Goal: Transaction & Acquisition: Obtain resource

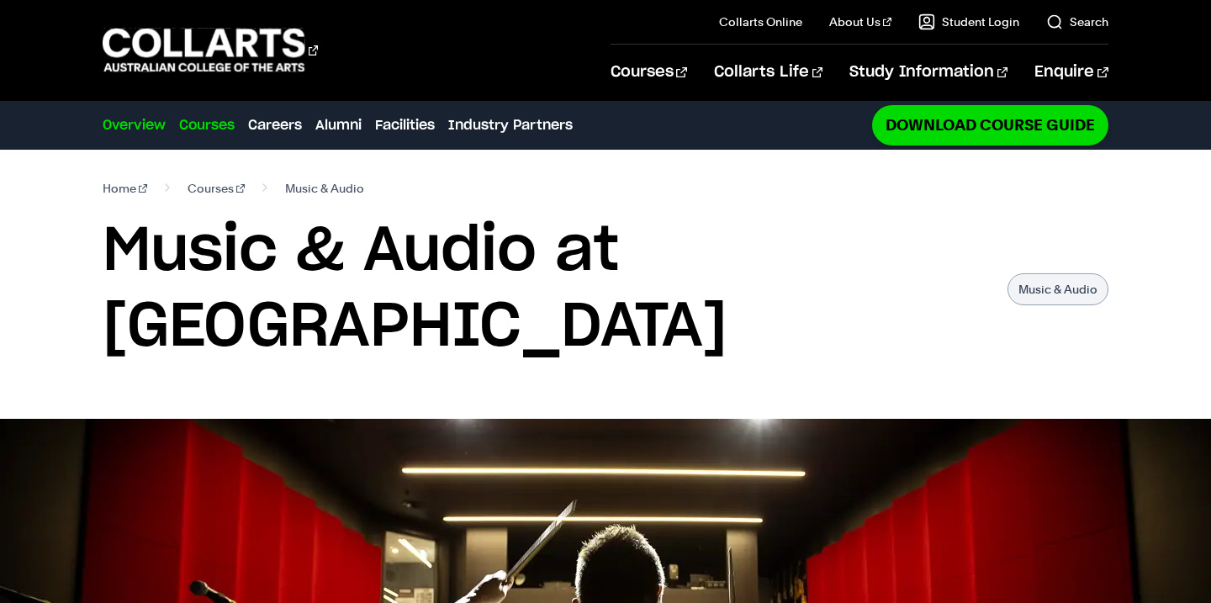
click at [199, 131] on link "Courses" at bounding box center [207, 125] width 56 height 20
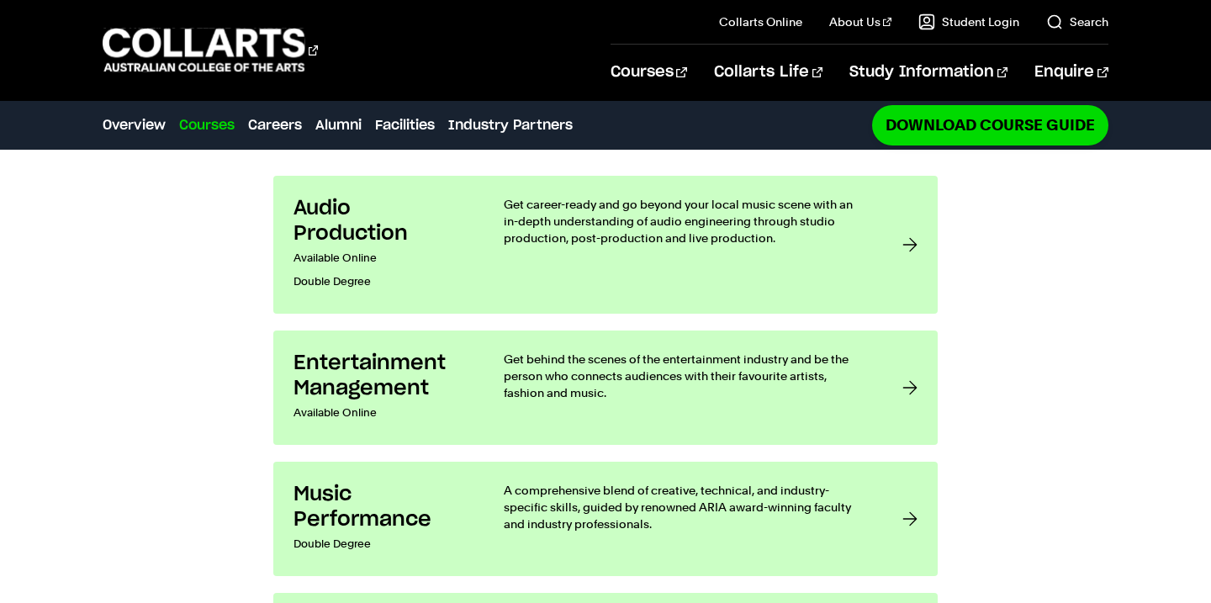
scroll to position [1294, 0]
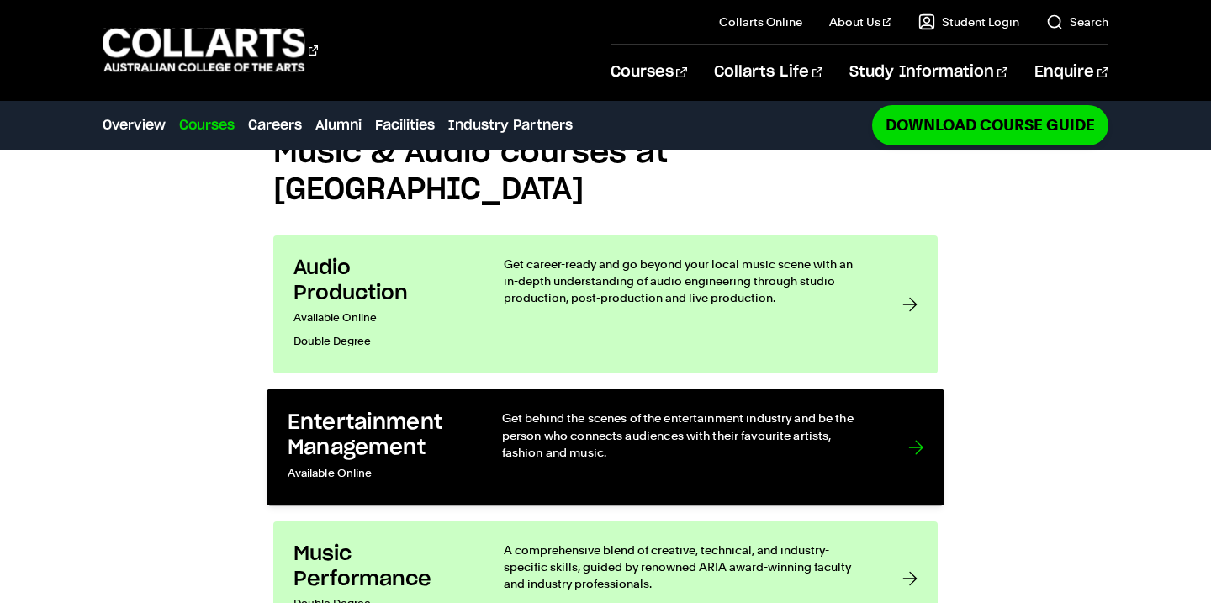
click at [399, 389] on link "Entertainment Management Available Online Get behind the scenes of the entertai…" at bounding box center [606, 447] width 678 height 117
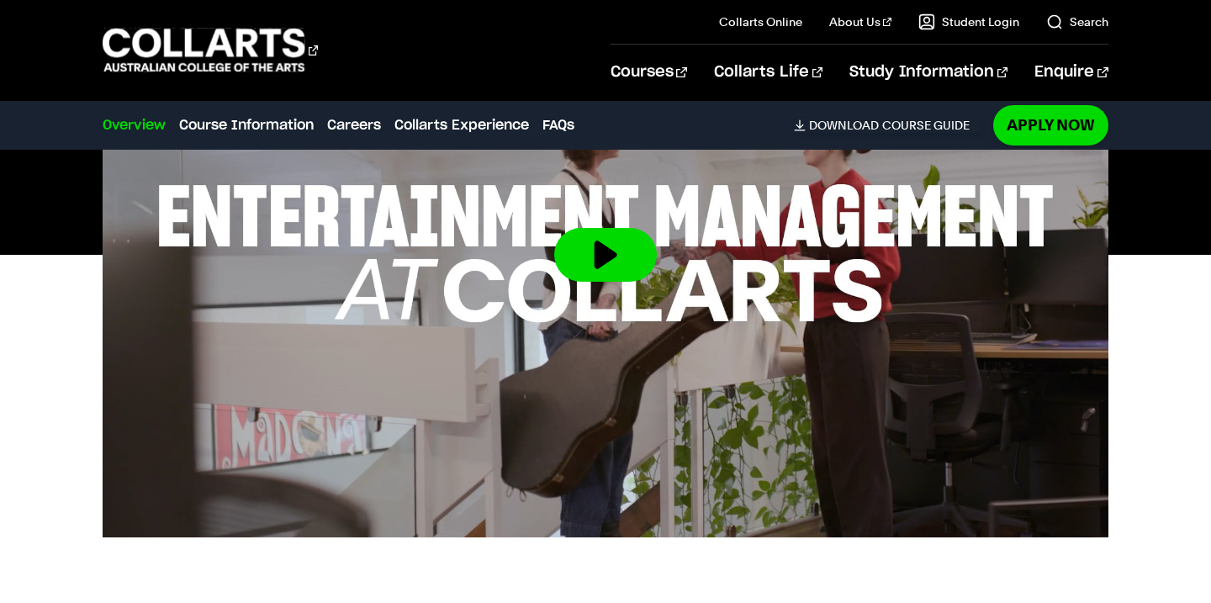
scroll to position [716, 0]
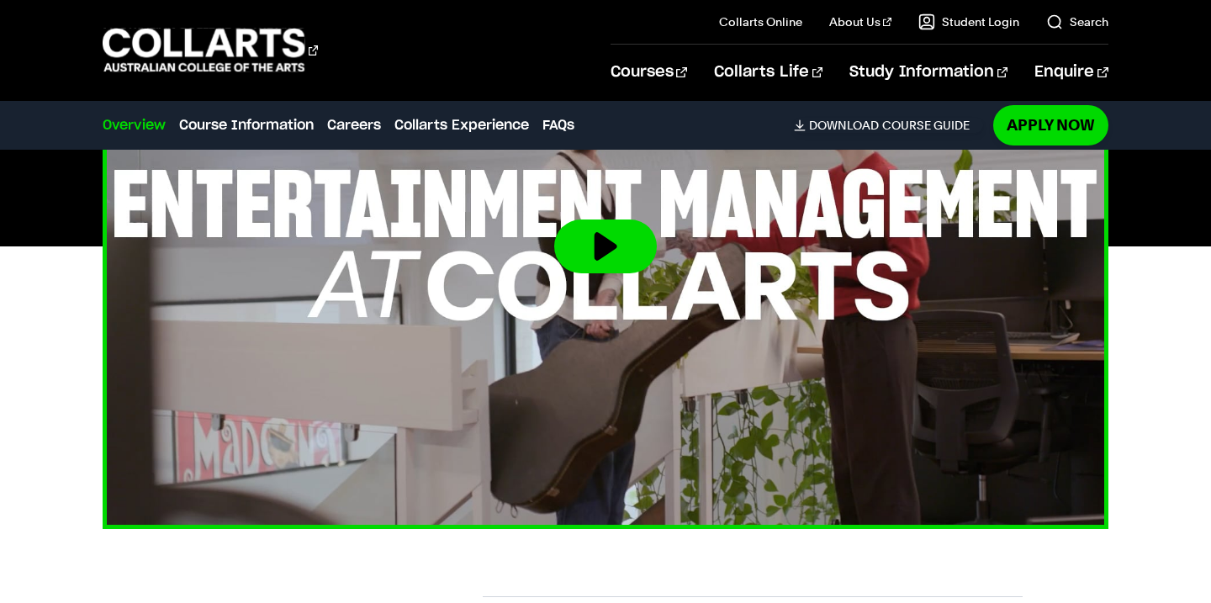
click at [601, 273] on img at bounding box center [606, 246] width 1106 height 622
click at [627, 236] on button at bounding box center [605, 247] width 103 height 54
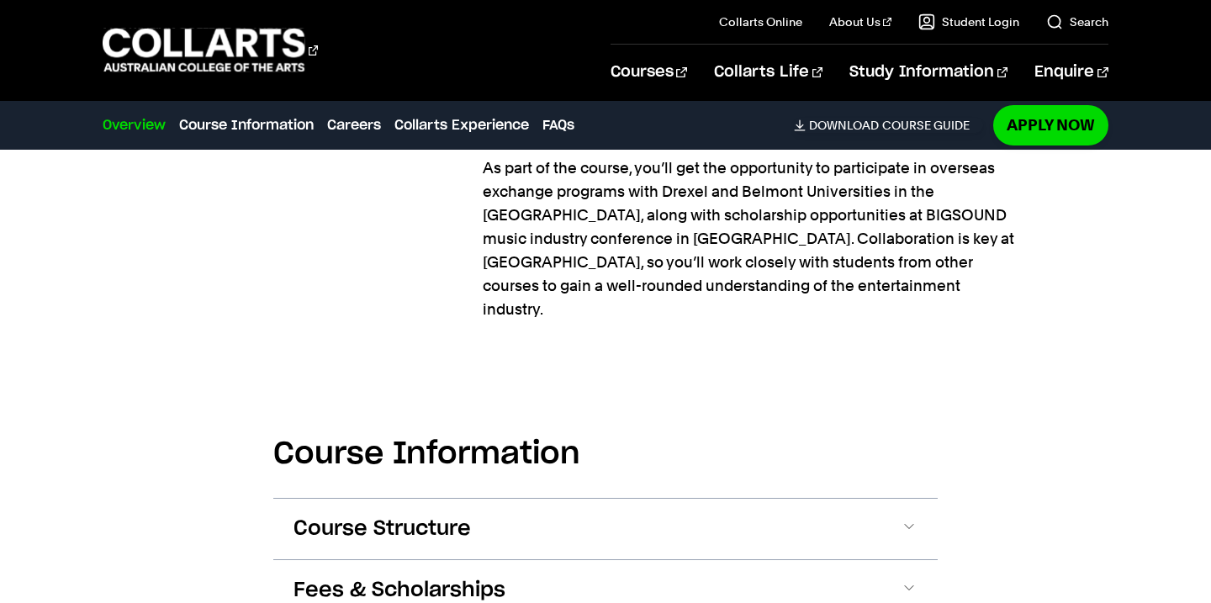
scroll to position [2355, 0]
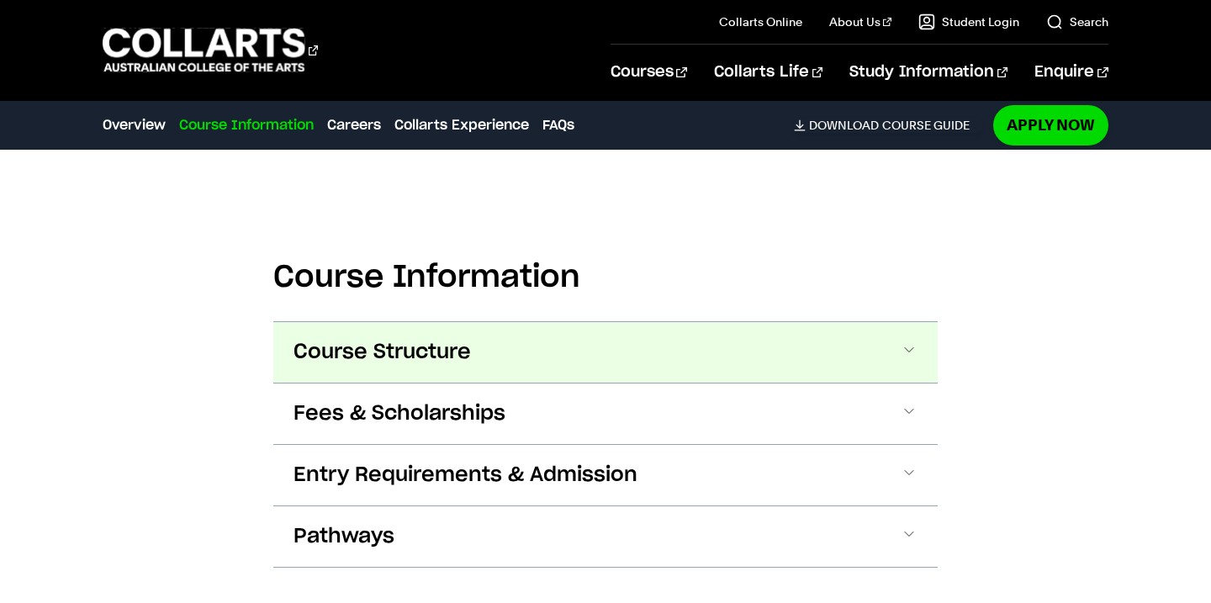
click at [424, 339] on span "Course Structure" at bounding box center [382, 352] width 177 height 27
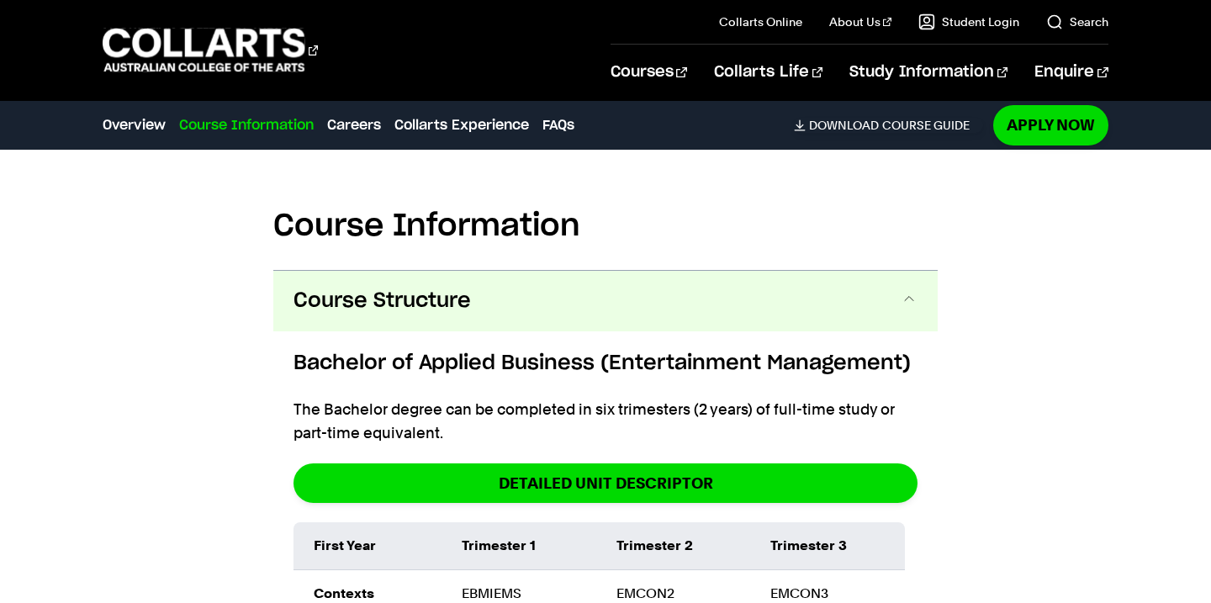
scroll to position [2400, 0]
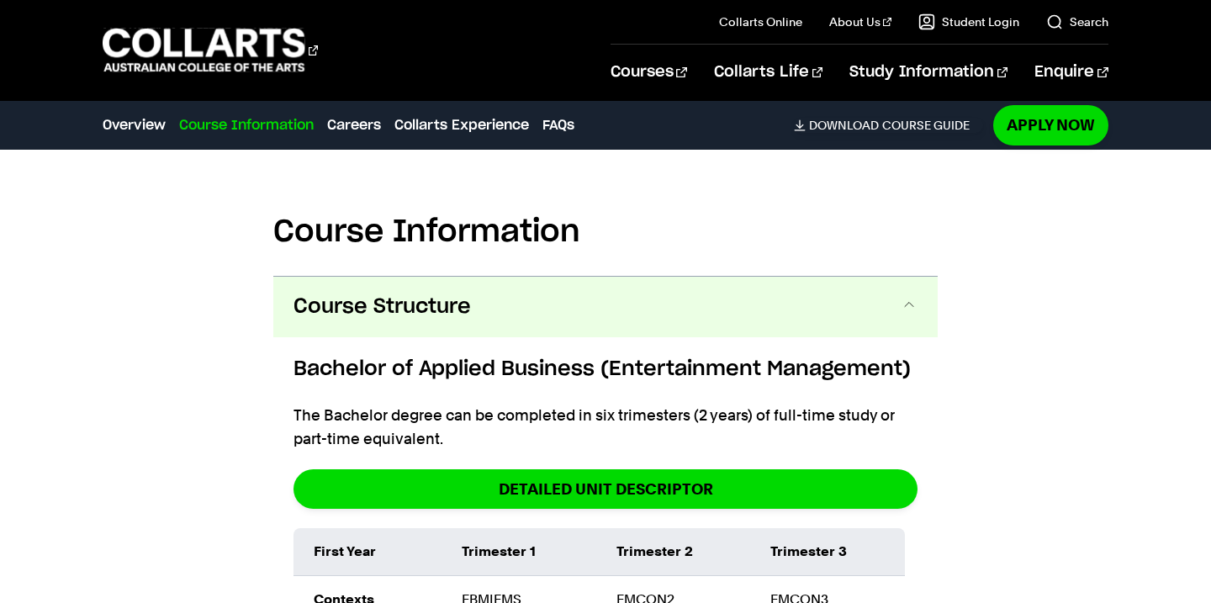
click at [487, 278] on button "Course Structure" at bounding box center [605, 307] width 664 height 61
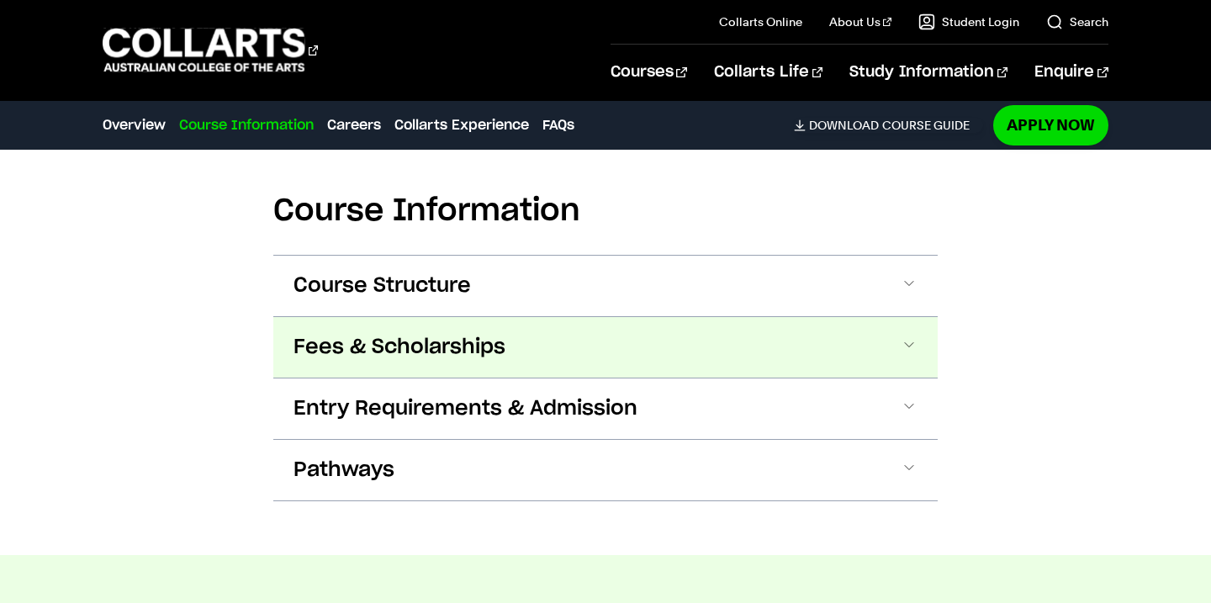
click at [475, 317] on button "Fees & Scholarships" at bounding box center [605, 347] width 664 height 61
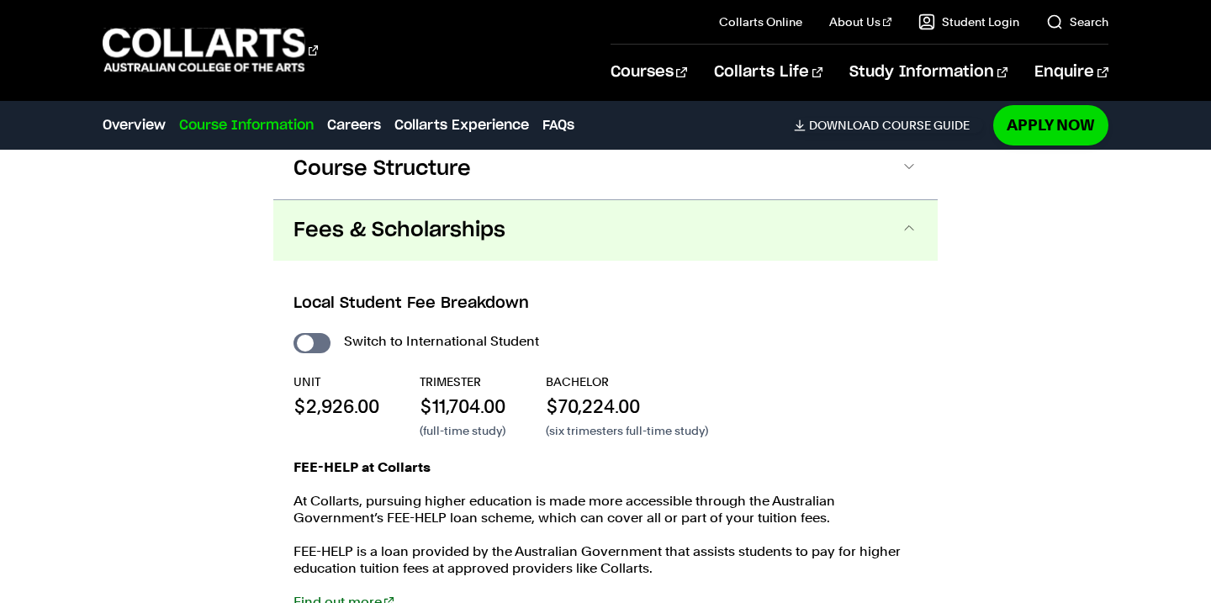
scroll to position [2540, 0]
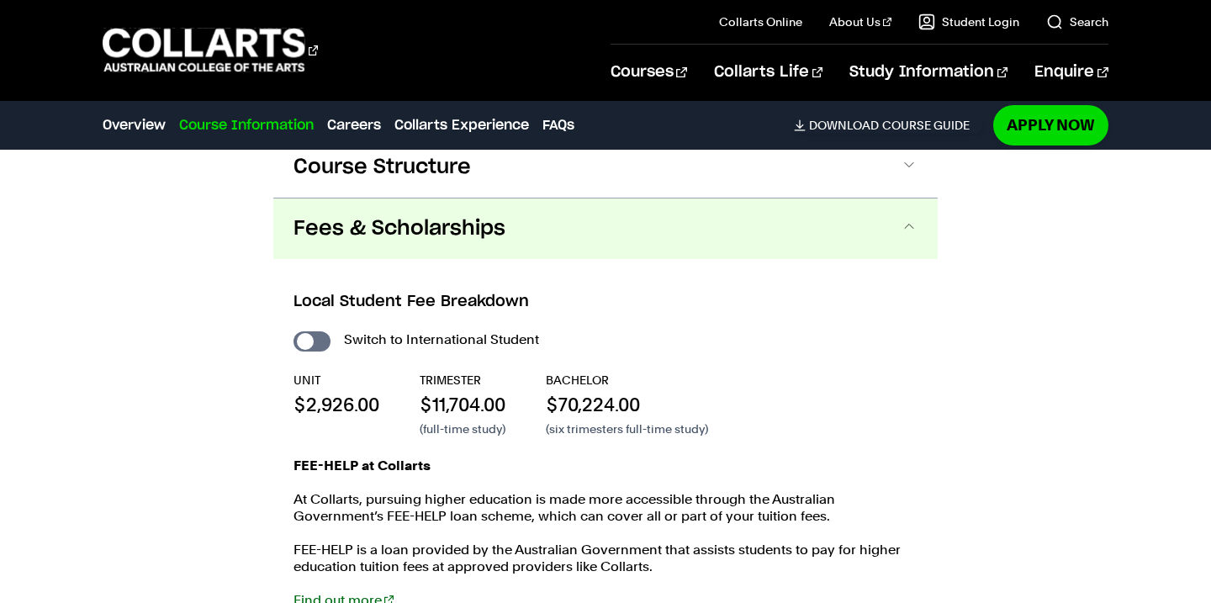
click at [469, 202] on button "Fees & Scholarships" at bounding box center [605, 228] width 664 height 61
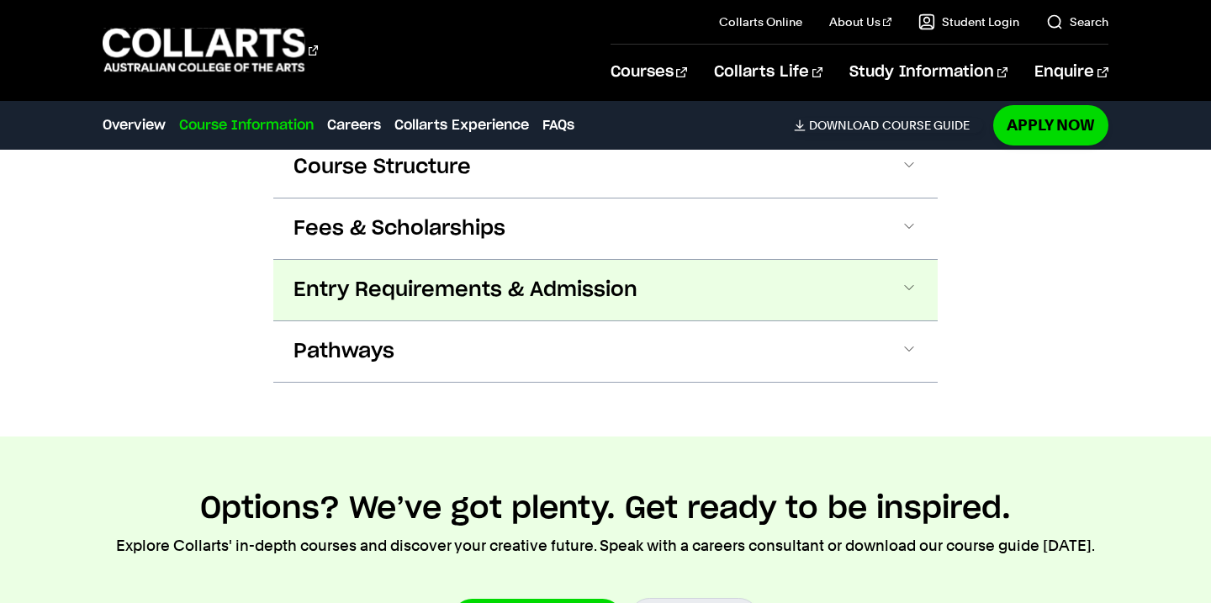
click at [460, 277] on span "Entry Requirements & Admission" at bounding box center [466, 290] width 344 height 27
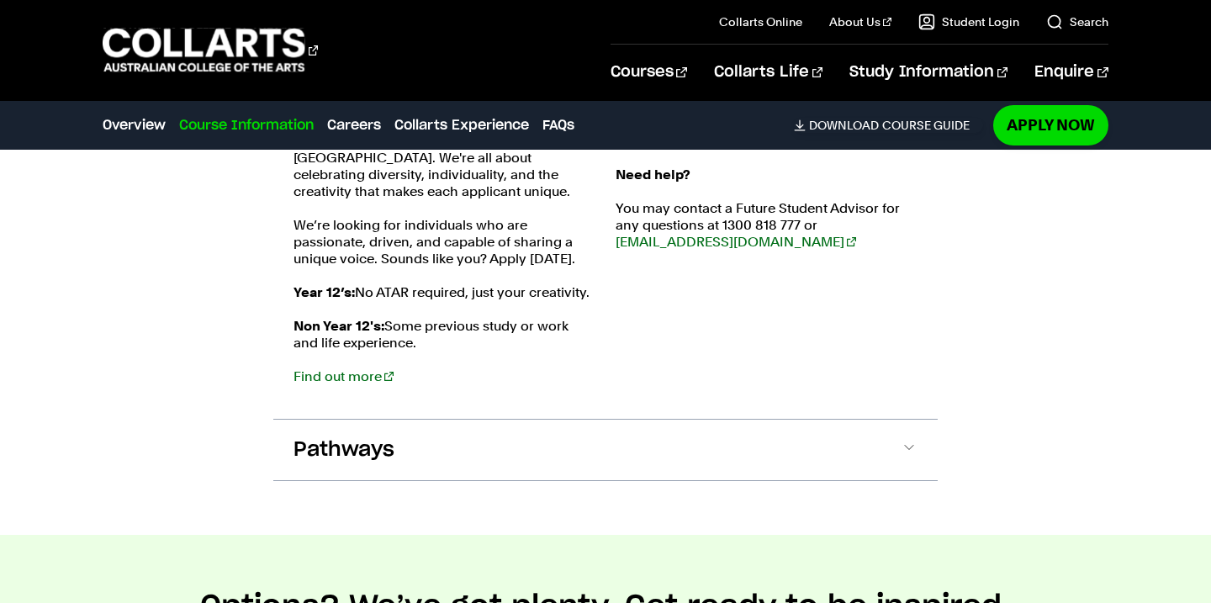
scroll to position [2780, 0]
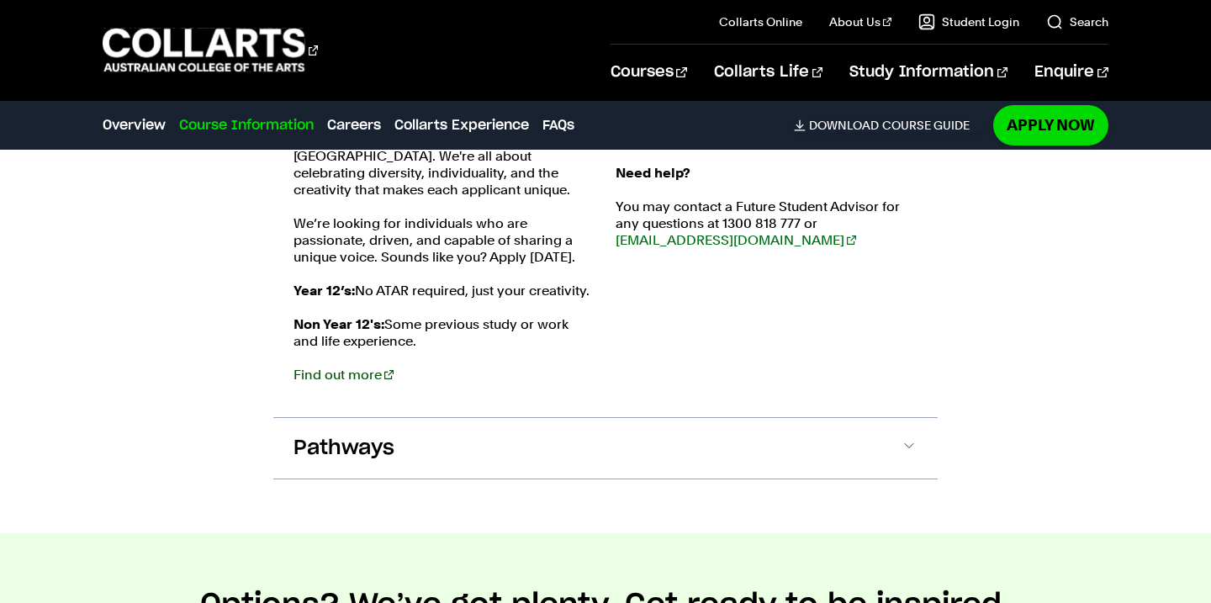
click at [355, 367] on link "Find out more" at bounding box center [344, 375] width 100 height 16
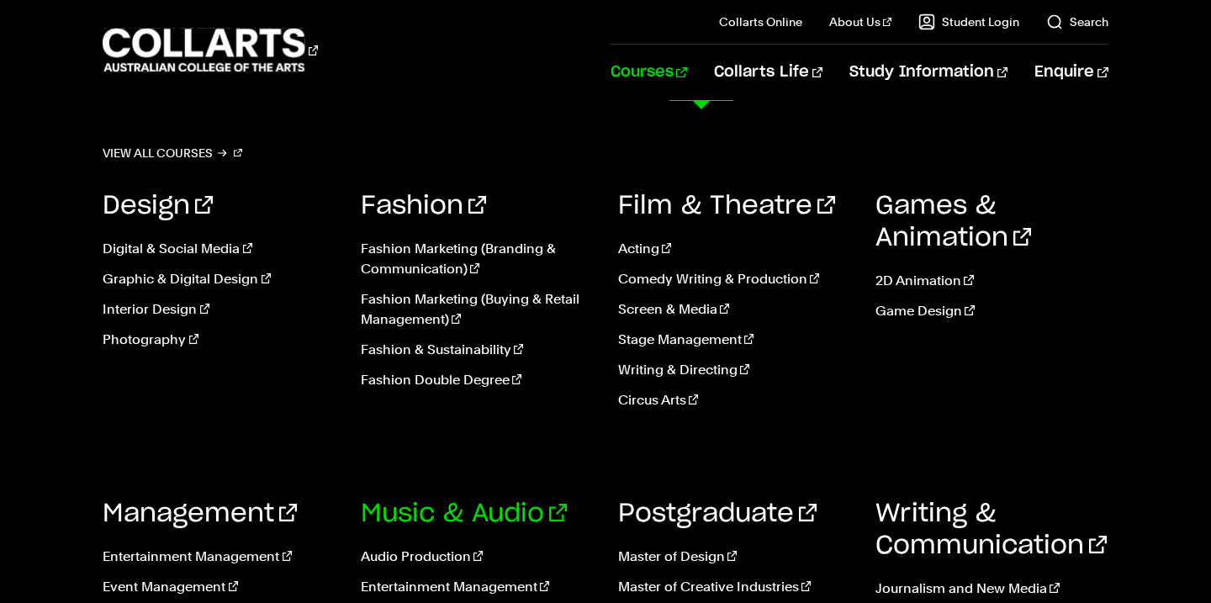
click at [442, 515] on link "Music & Audio" at bounding box center [464, 513] width 206 height 25
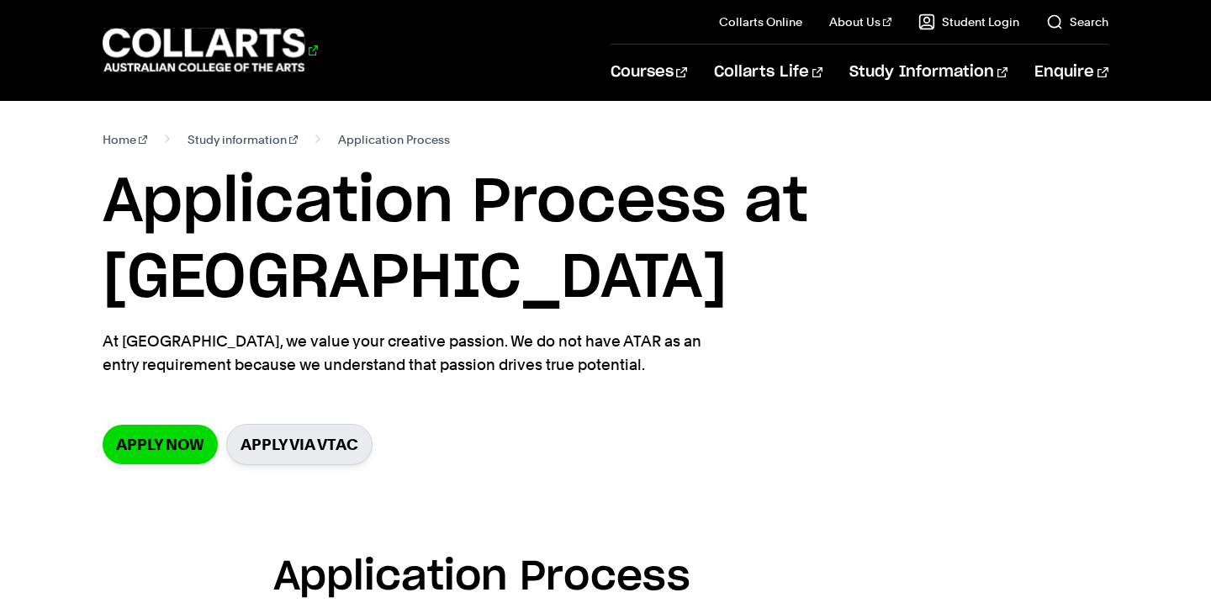
click at [239, 54] on 1 "Go to homepage" at bounding box center [204, 51] width 203 height 44
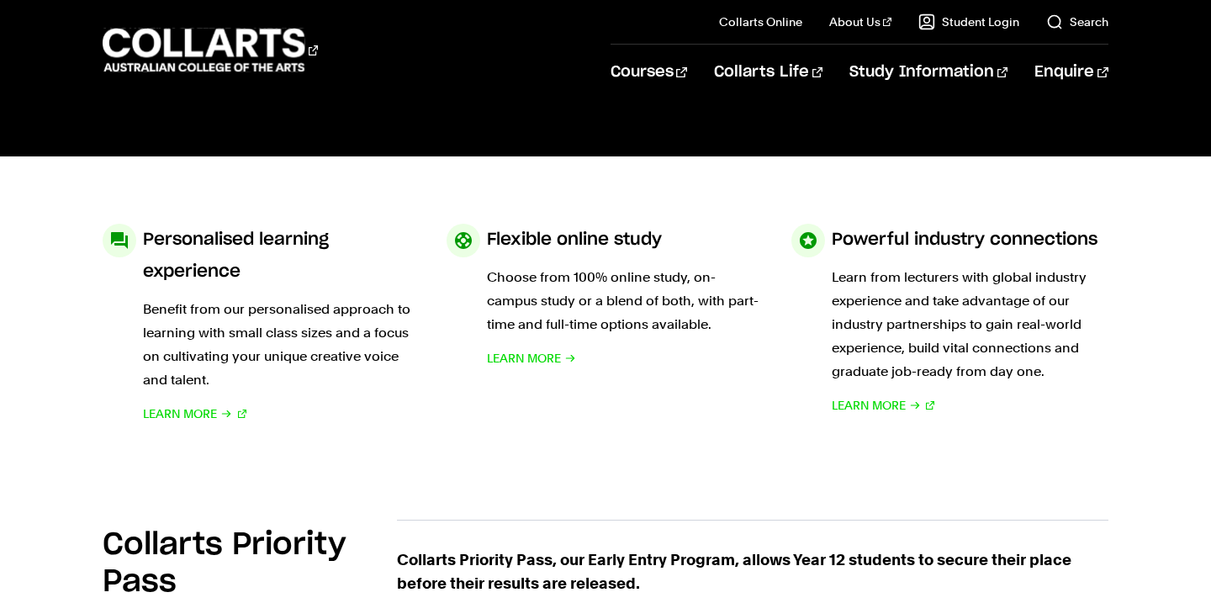
scroll to position [769, 0]
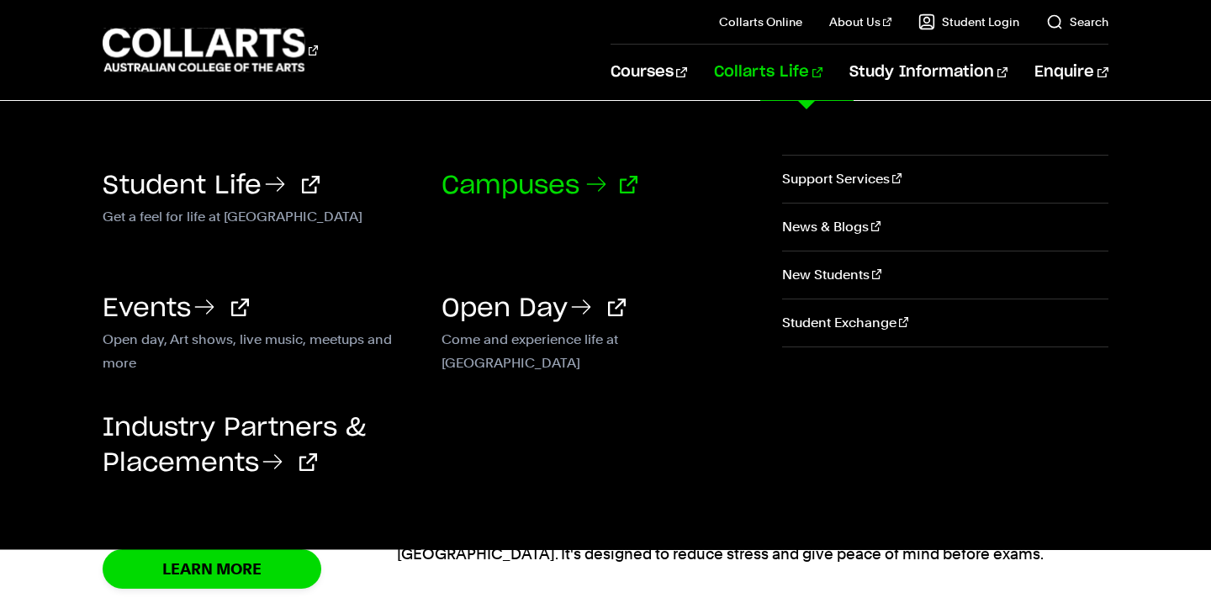
click at [540, 182] on link "Campuses" at bounding box center [540, 185] width 196 height 25
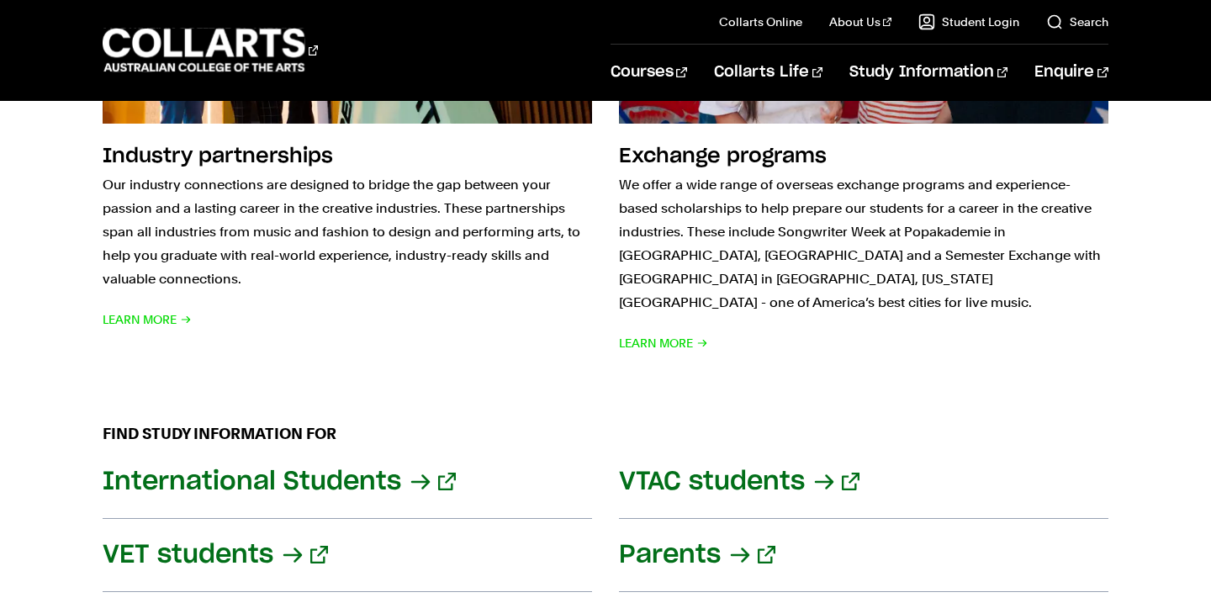
scroll to position [1871, 0]
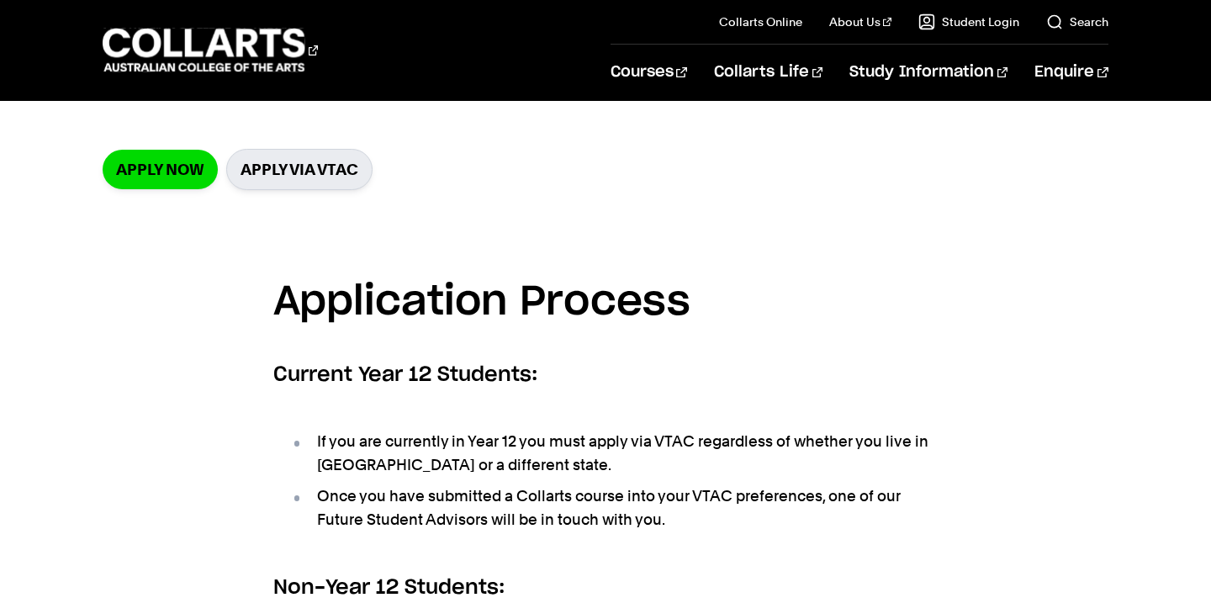
scroll to position [344, 0]
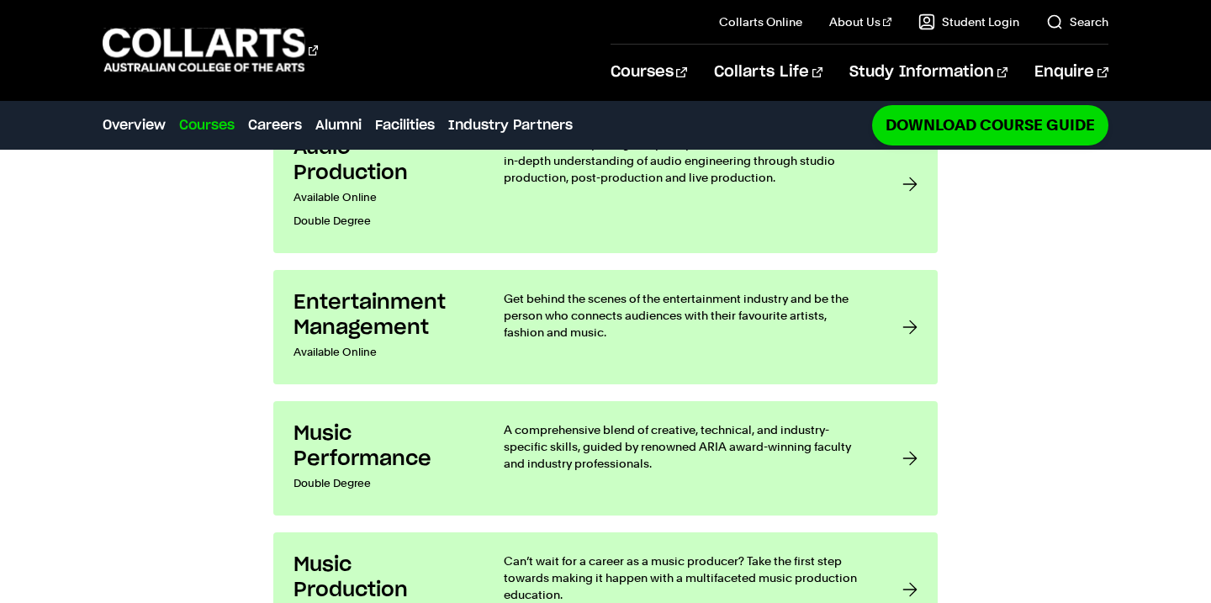
scroll to position [1439, 0]
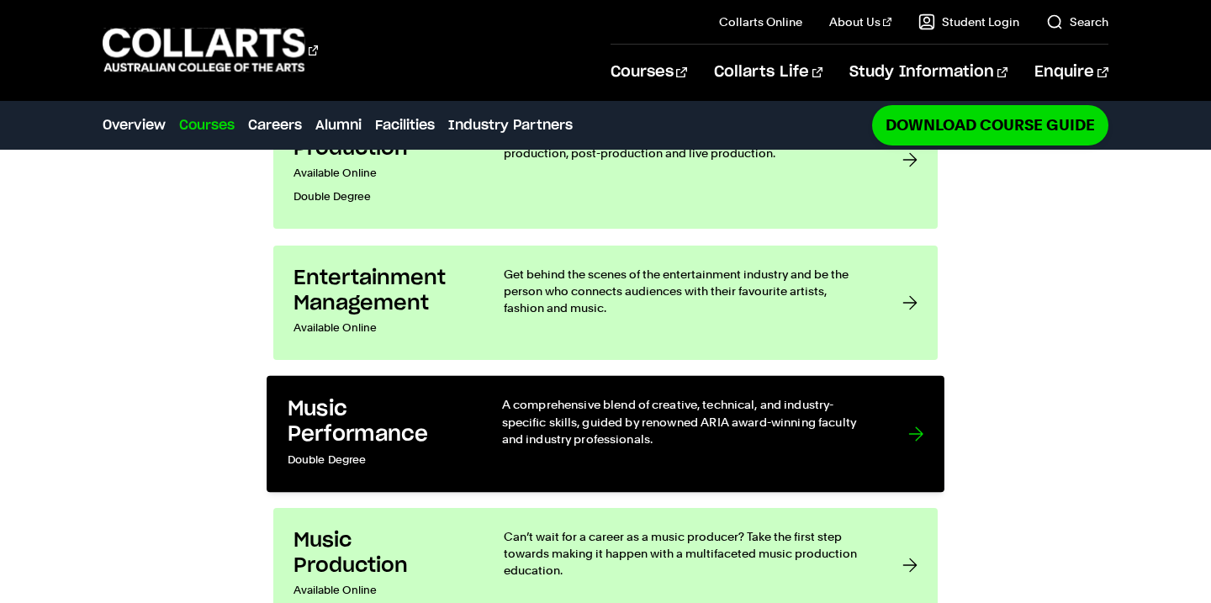
click at [482, 376] on link "Music Performance Double Degree A comprehensive blend of creative, technical, a…" at bounding box center [606, 434] width 678 height 117
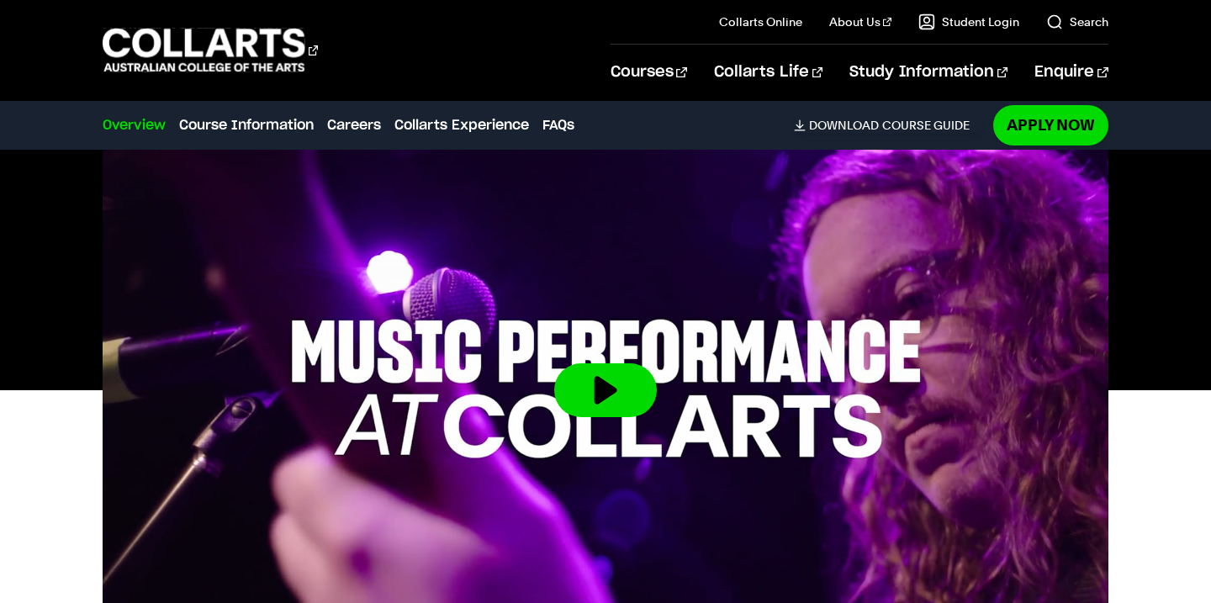
scroll to position [787, 0]
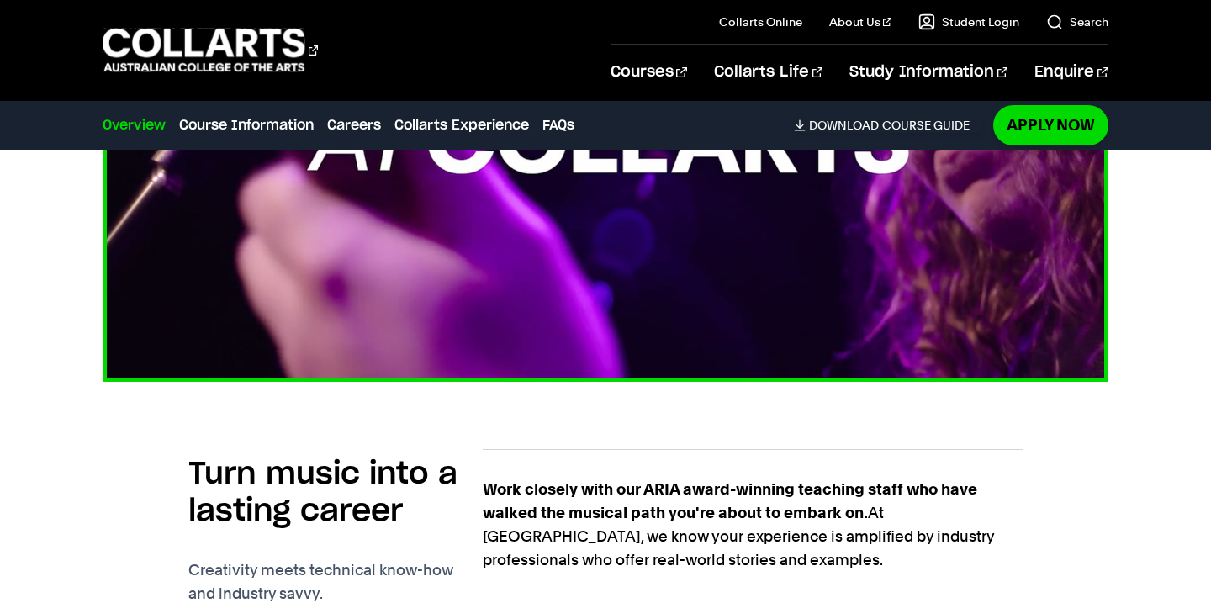
click at [482, 251] on img at bounding box center [606, 99] width 1106 height 622
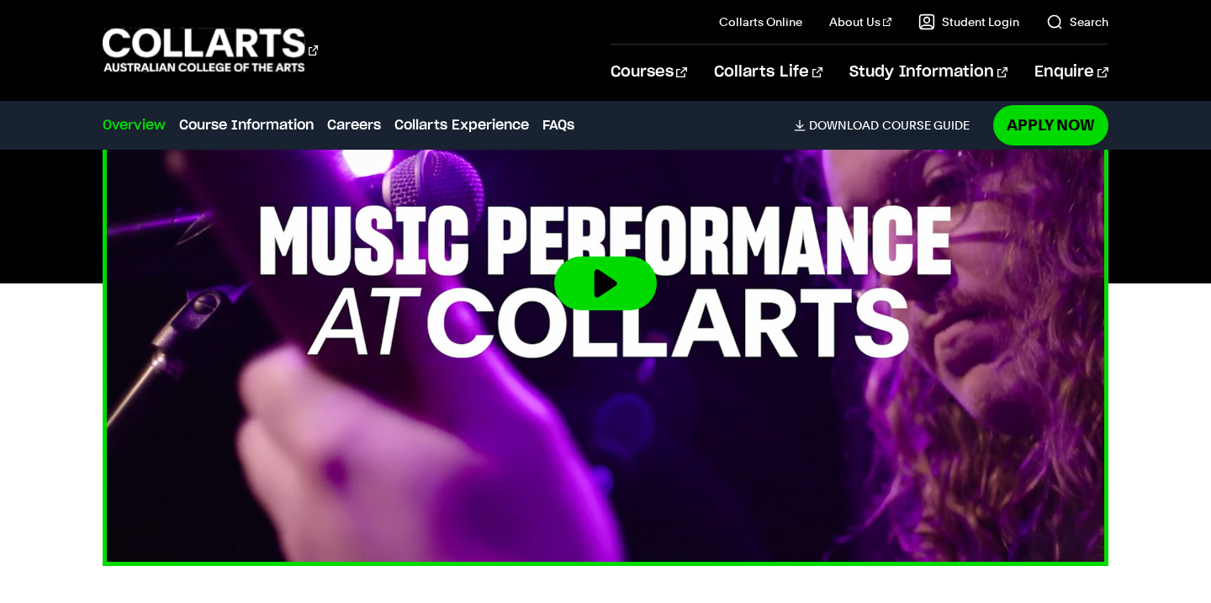
scroll to position [605, 0]
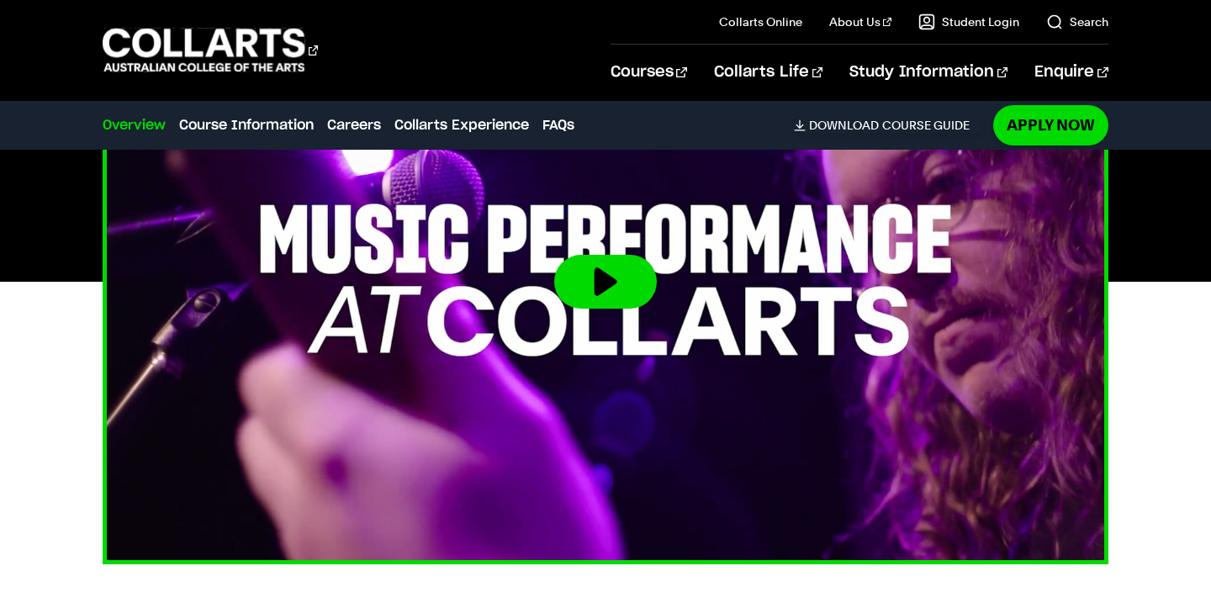
click at [623, 277] on button at bounding box center [605, 282] width 103 height 54
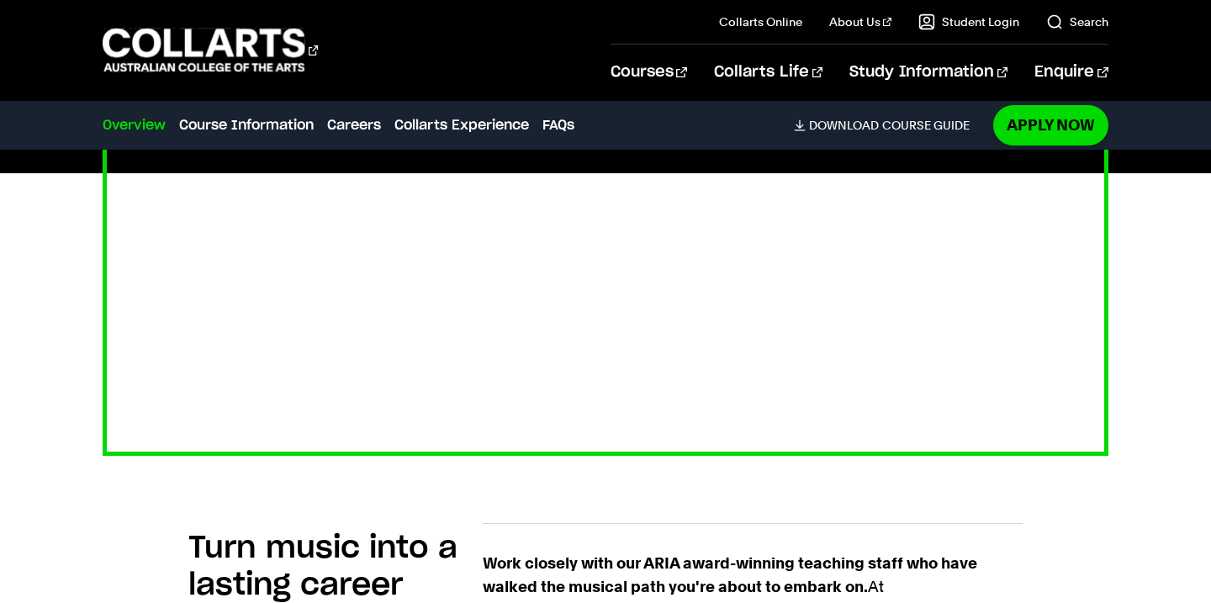
scroll to position [881, 0]
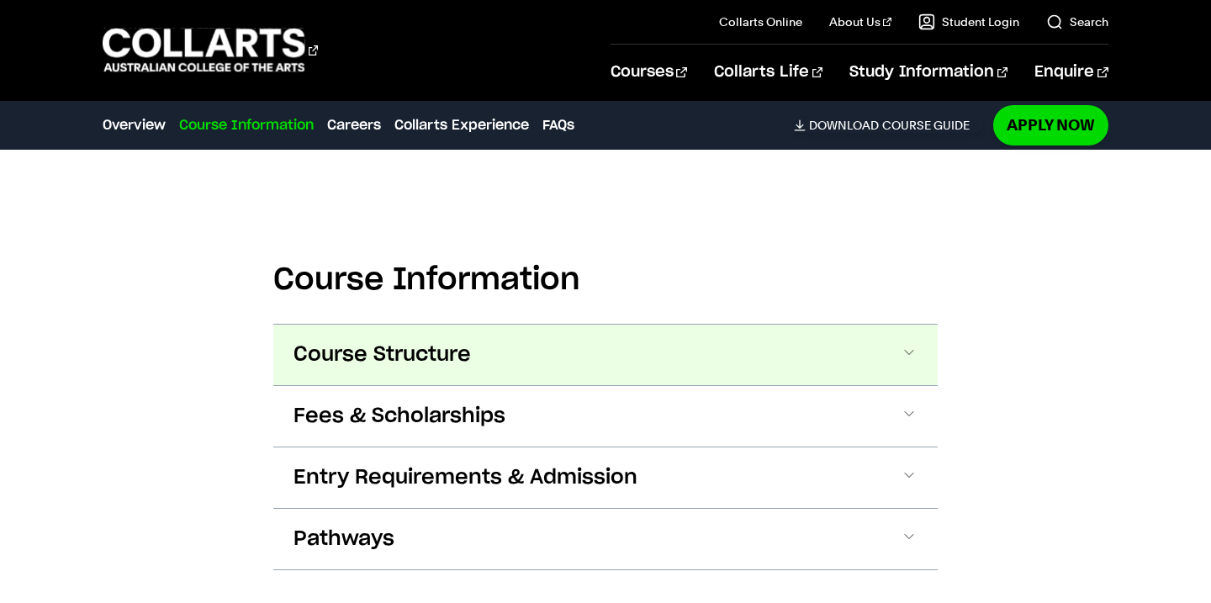
click at [388, 379] on button "Course Structure" at bounding box center [605, 355] width 664 height 61
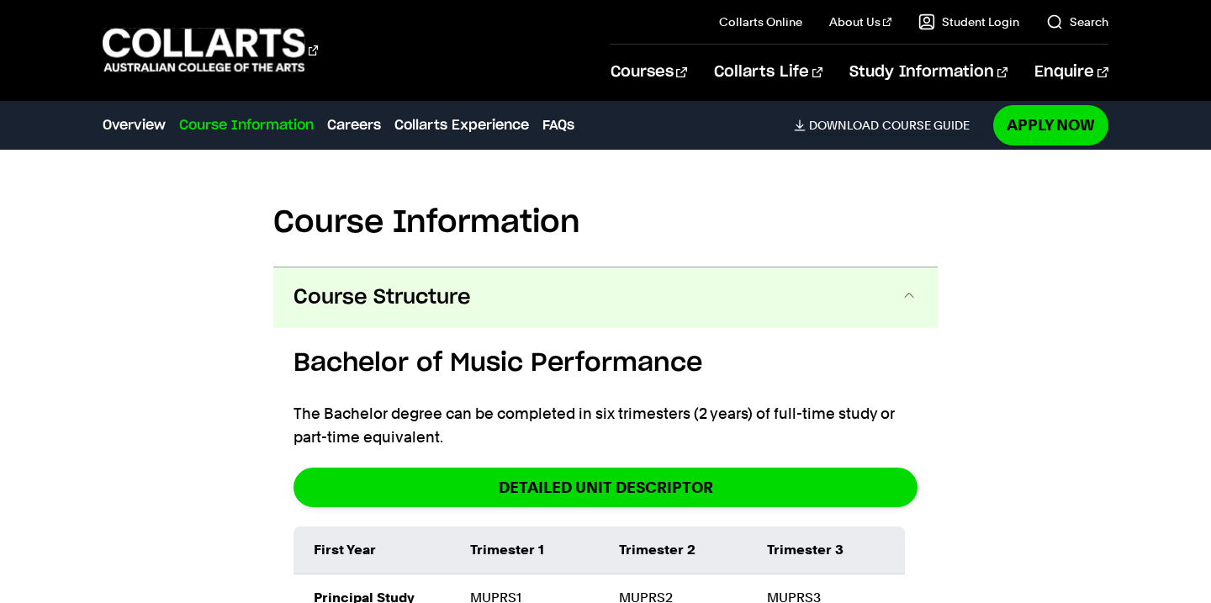
scroll to position [1643, 0]
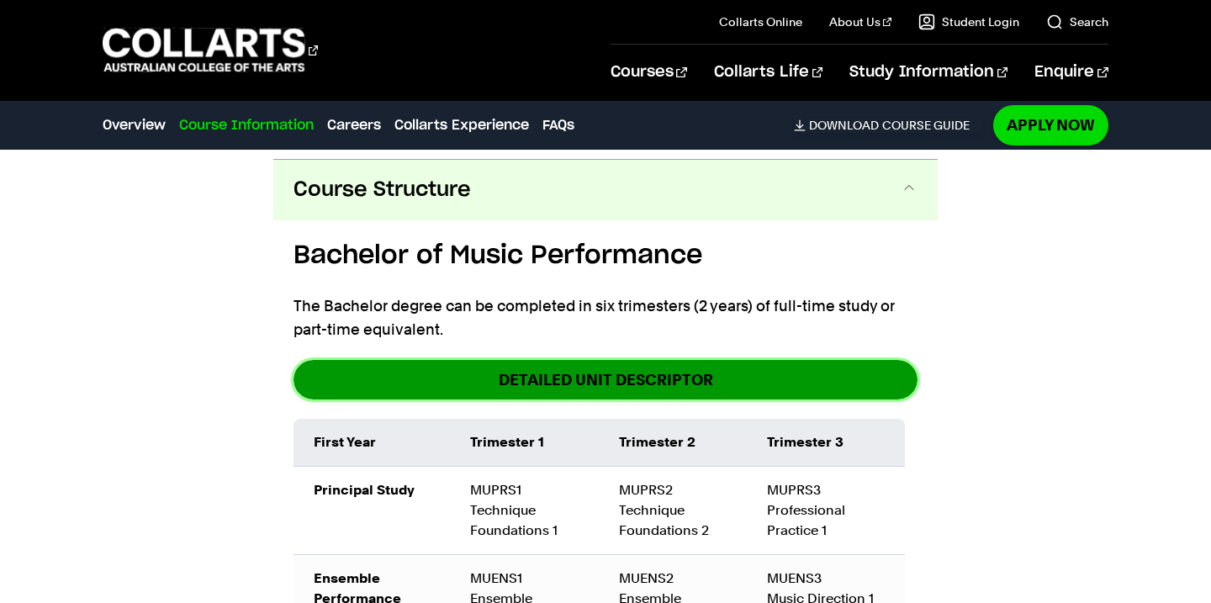
click at [485, 381] on link "DETAILED UNIT DESCRIPTOR" at bounding box center [606, 380] width 624 height 40
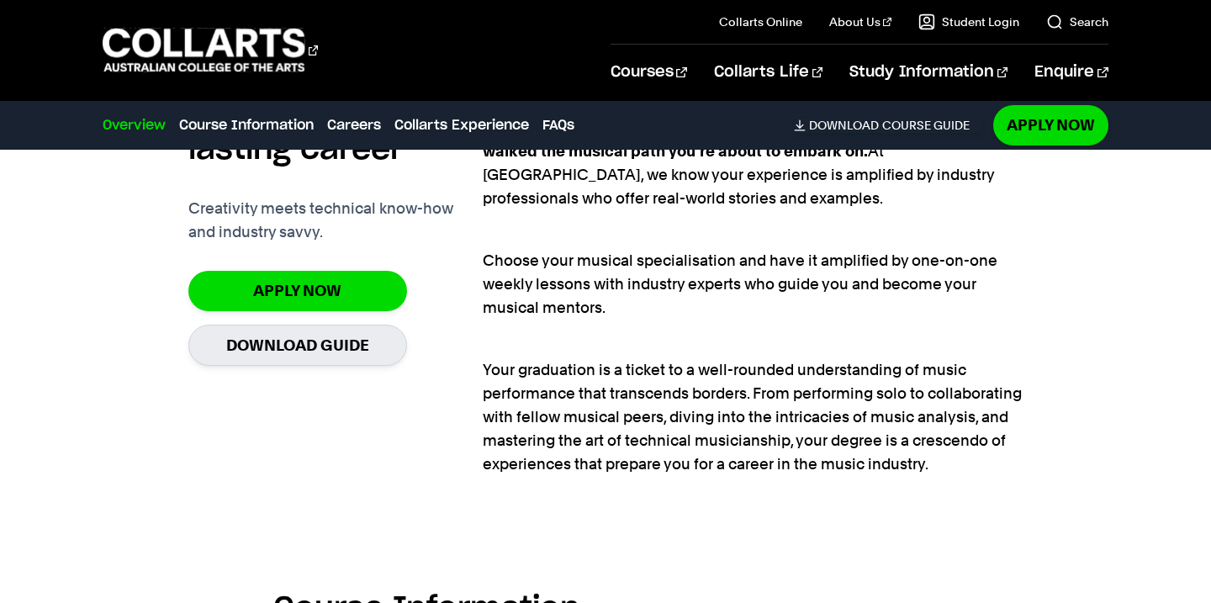
scroll to position [1054, 0]
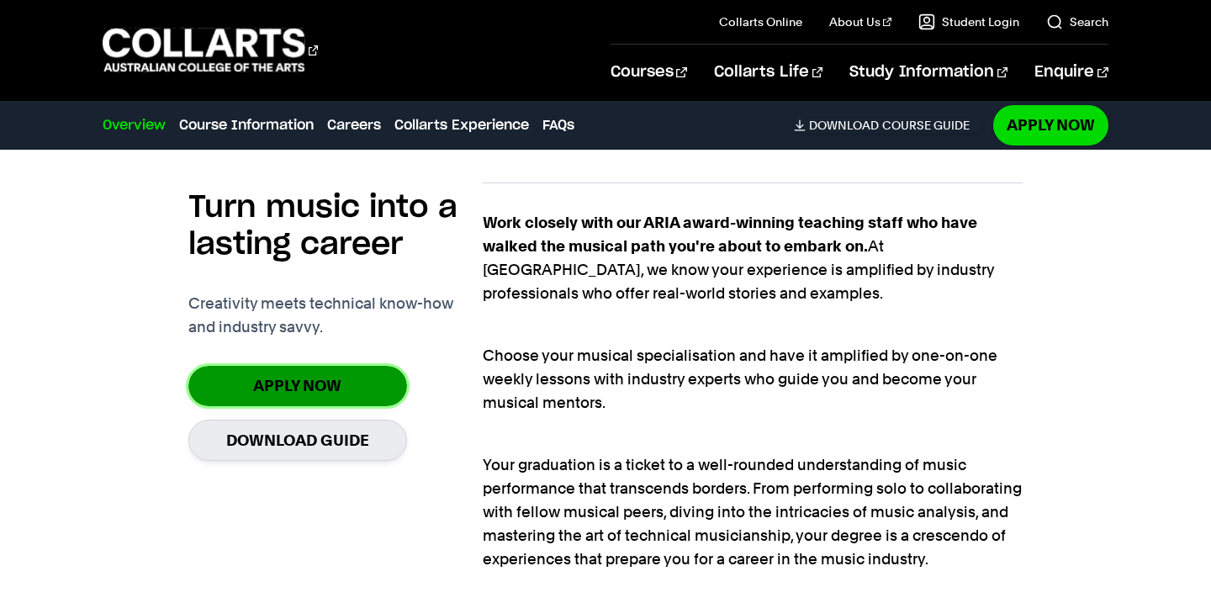
click at [345, 388] on link "Apply Now" at bounding box center [297, 386] width 219 height 40
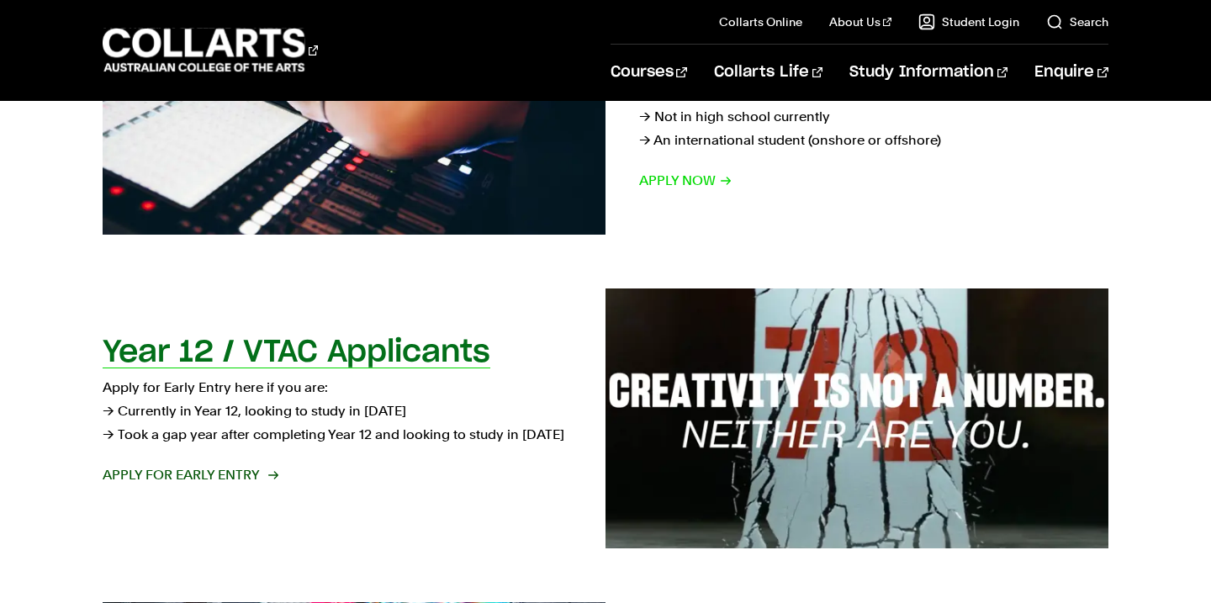
scroll to position [253, 0]
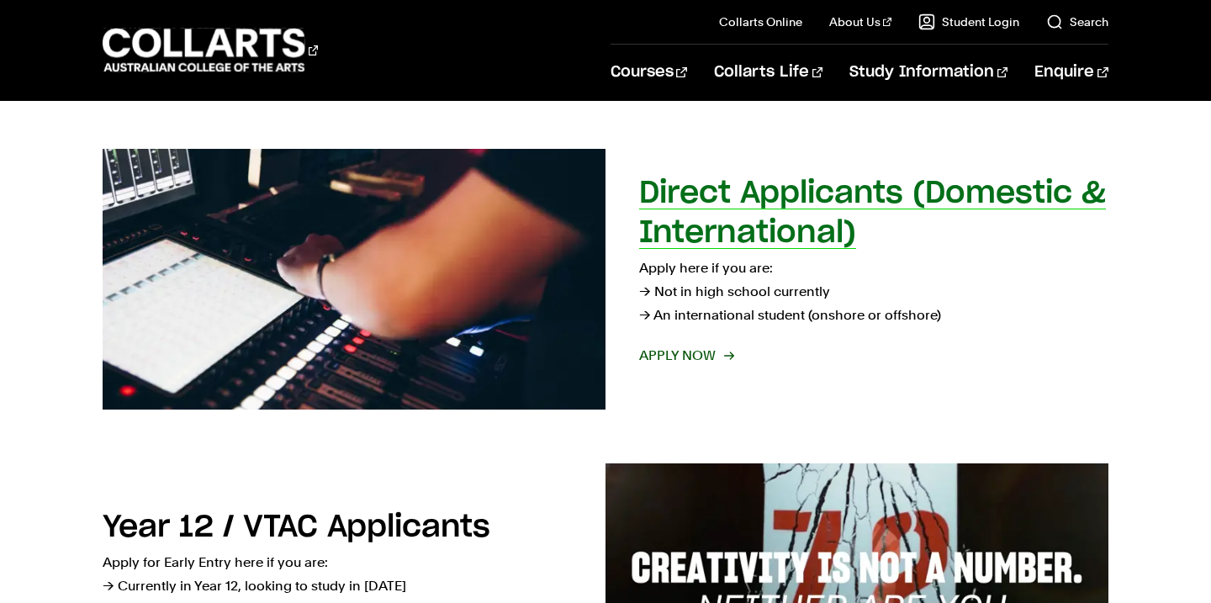
click at [735, 198] on h2 "Direct Applicants (Domestic & International)" at bounding box center [872, 213] width 467 height 70
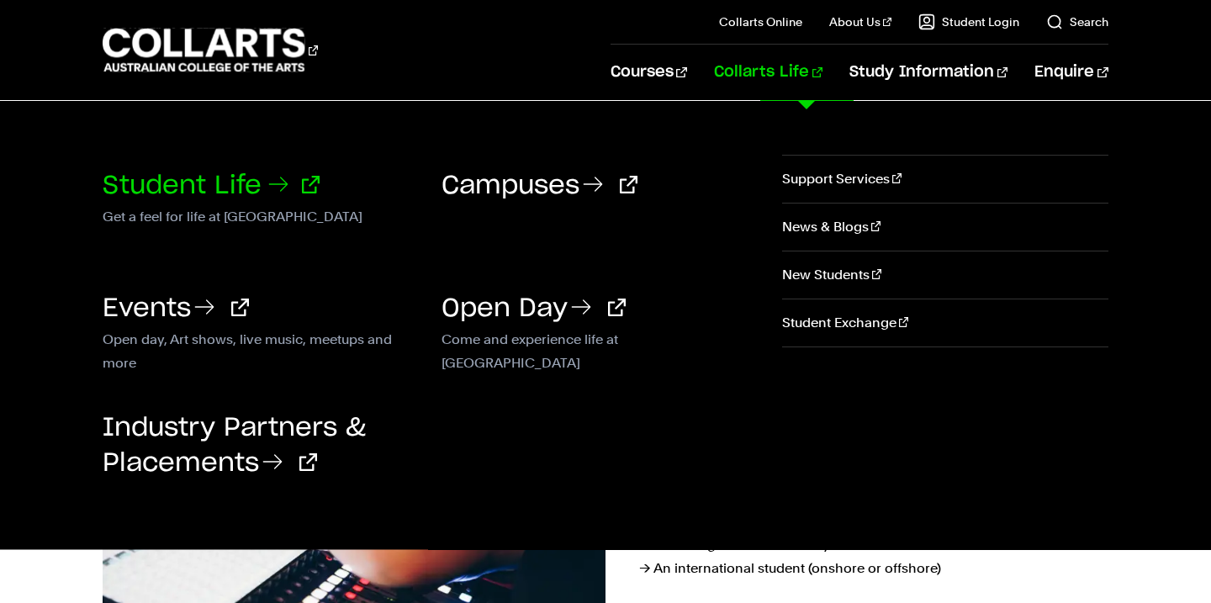
click at [207, 183] on link "Student Life" at bounding box center [211, 185] width 217 height 25
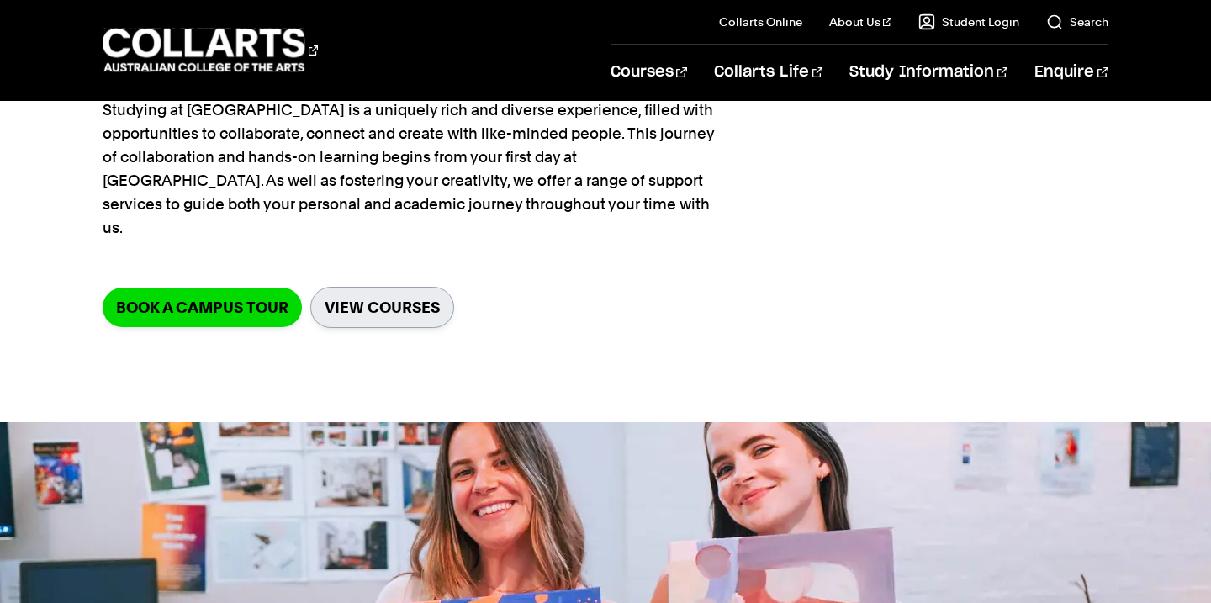
scroll to position [155, 0]
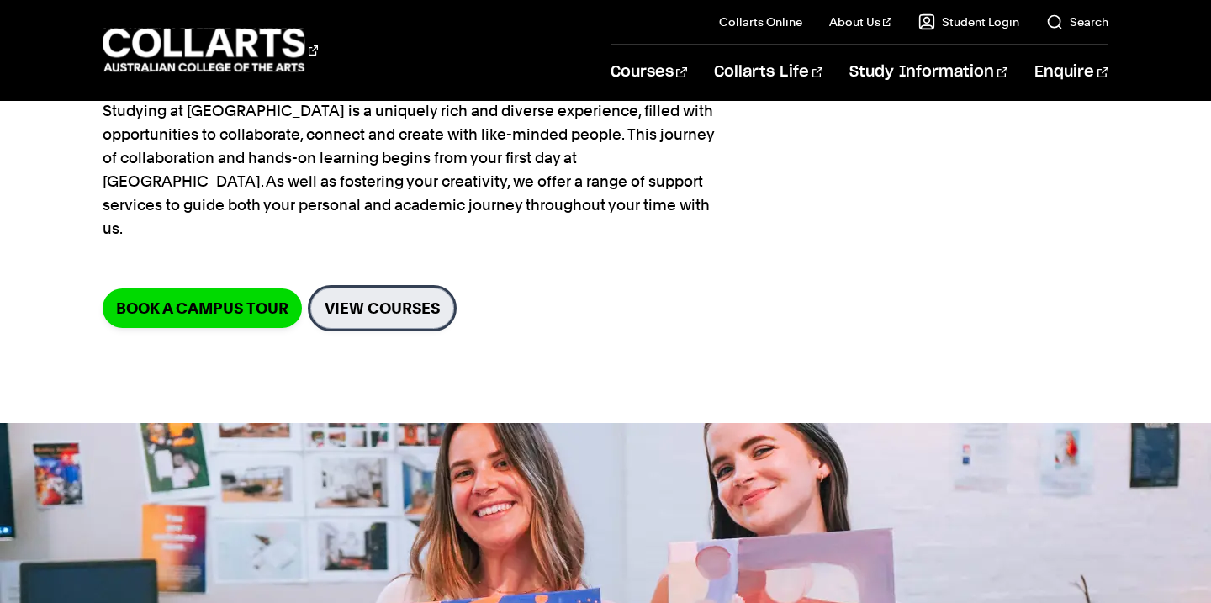
click at [392, 288] on link "View Courses" at bounding box center [382, 308] width 144 height 41
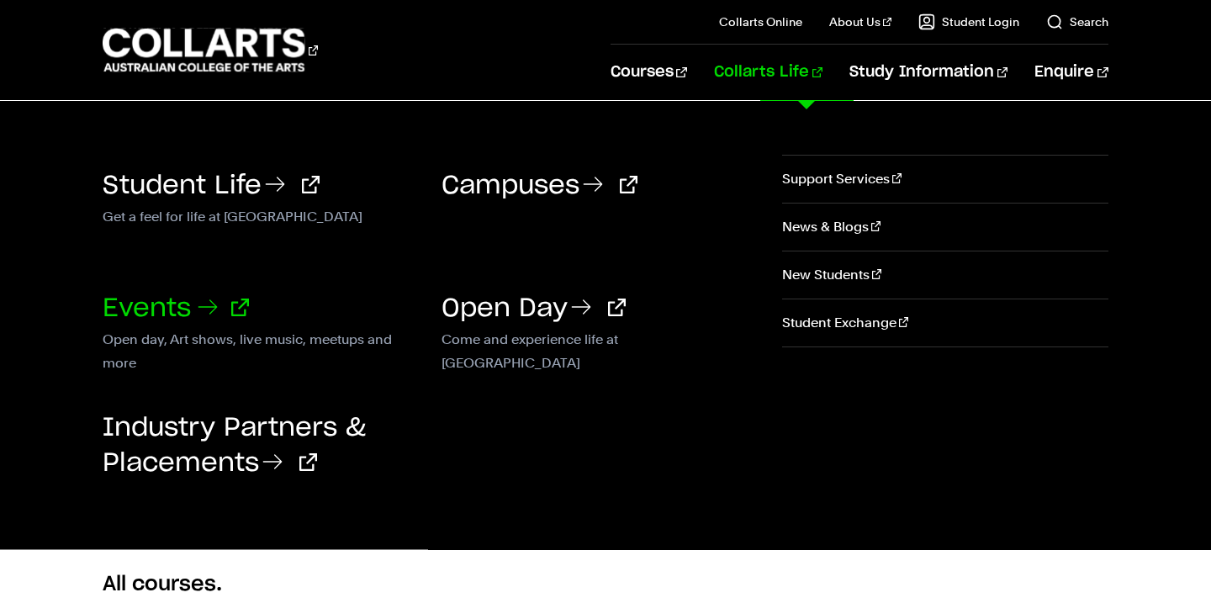
click at [149, 299] on link "Events" at bounding box center [176, 308] width 146 height 25
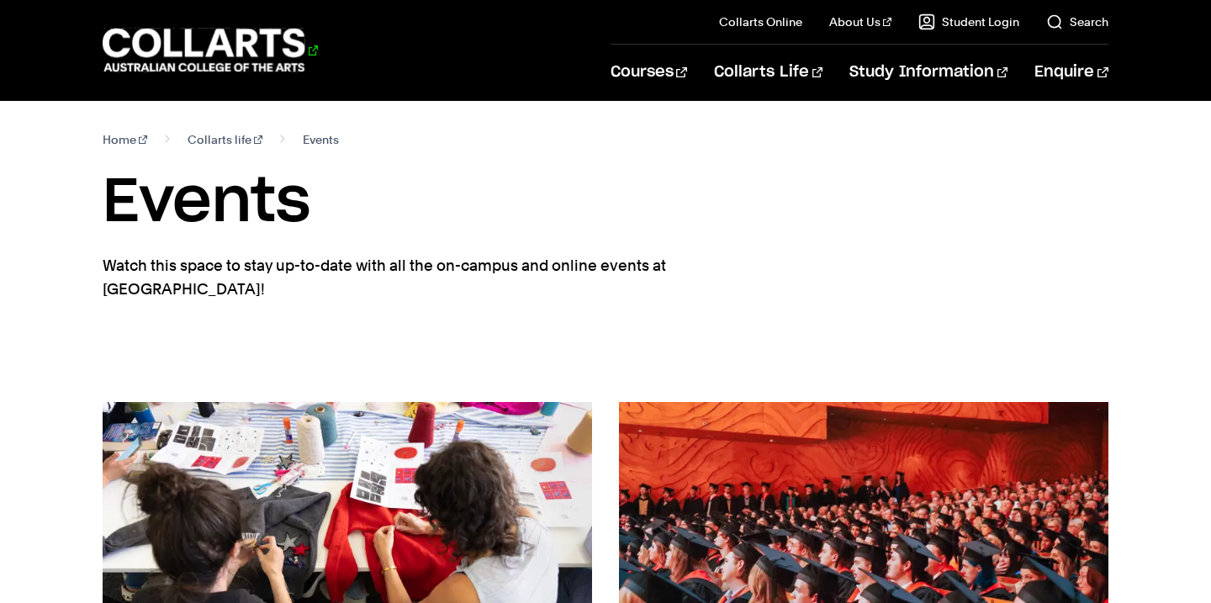
click at [237, 50] on 1 "Go to homepage" at bounding box center [204, 51] width 203 height 44
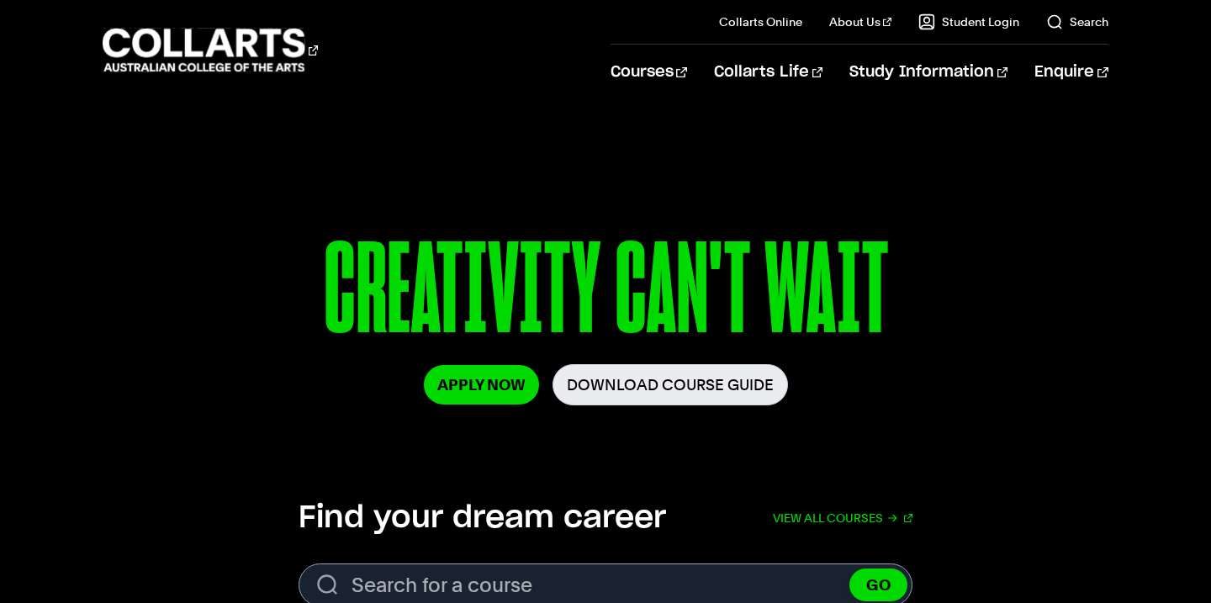
scroll to position [146, 0]
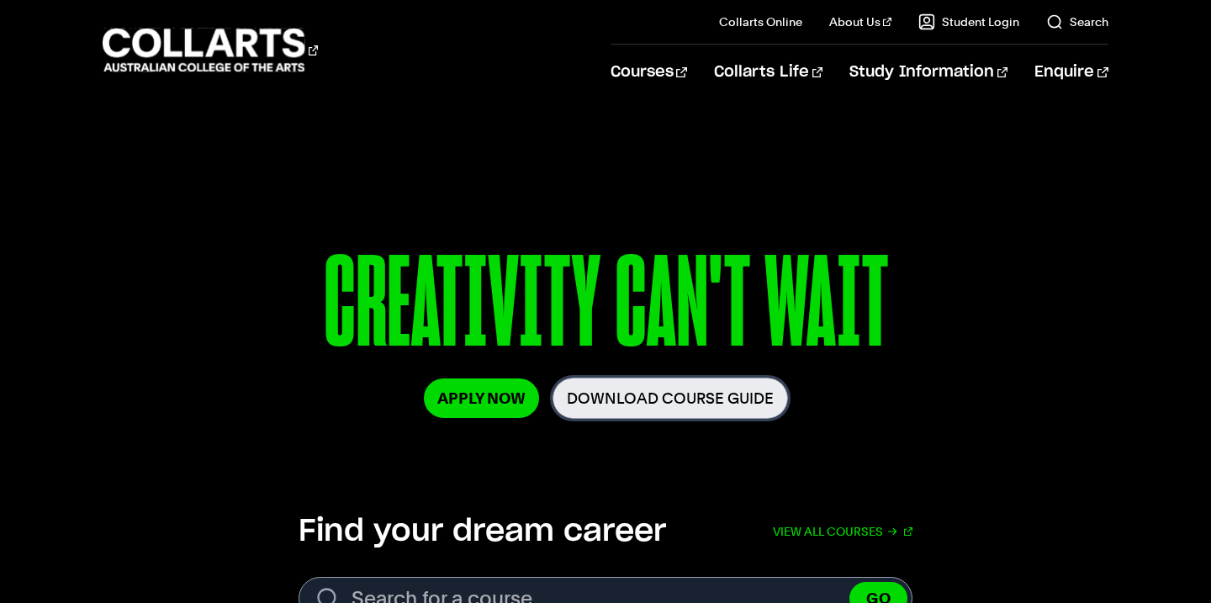
click at [648, 400] on link "Download Course Guide" at bounding box center [671, 398] width 236 height 41
